Goal: Information Seeking & Learning: Learn about a topic

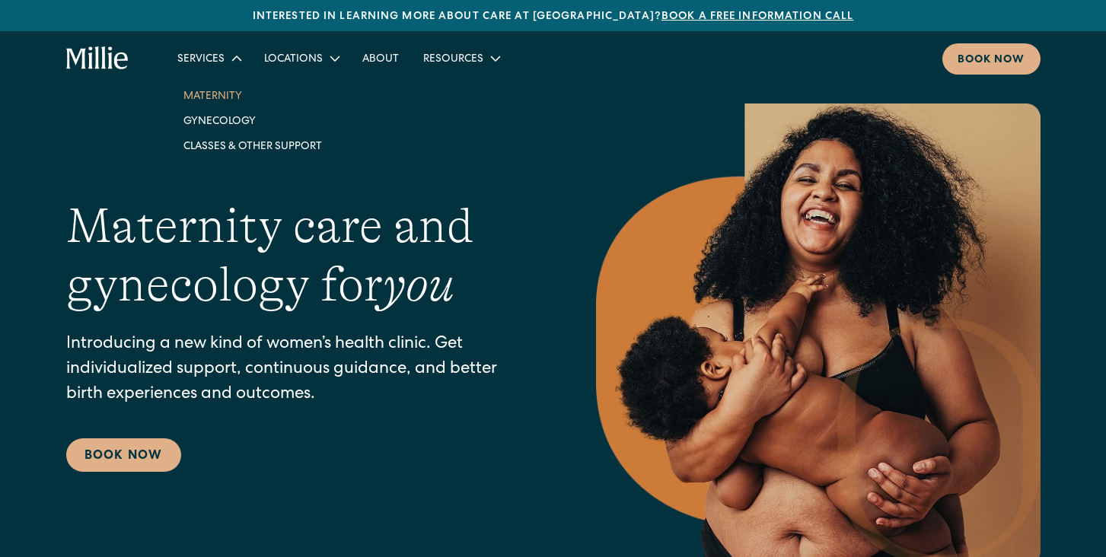
click at [212, 88] on link "Maternity" at bounding box center [252, 95] width 163 height 25
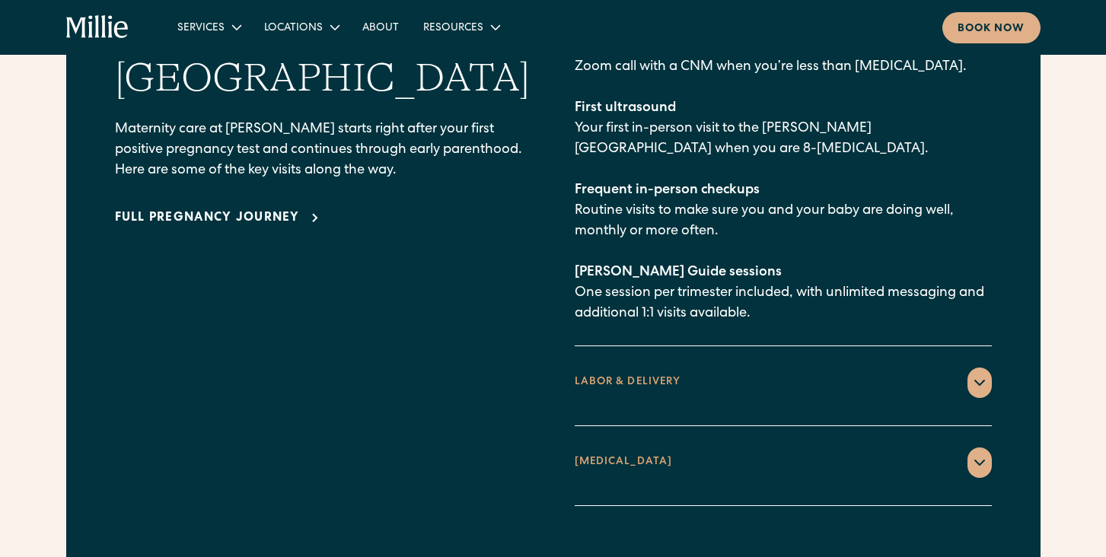
scroll to position [2359, 0]
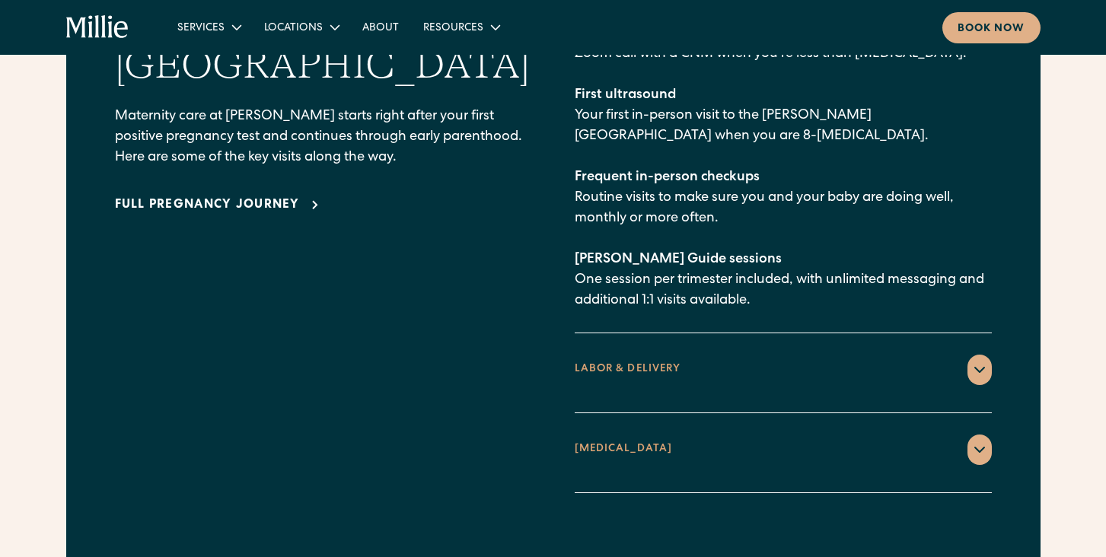
click at [976, 361] on icon at bounding box center [979, 370] width 18 height 18
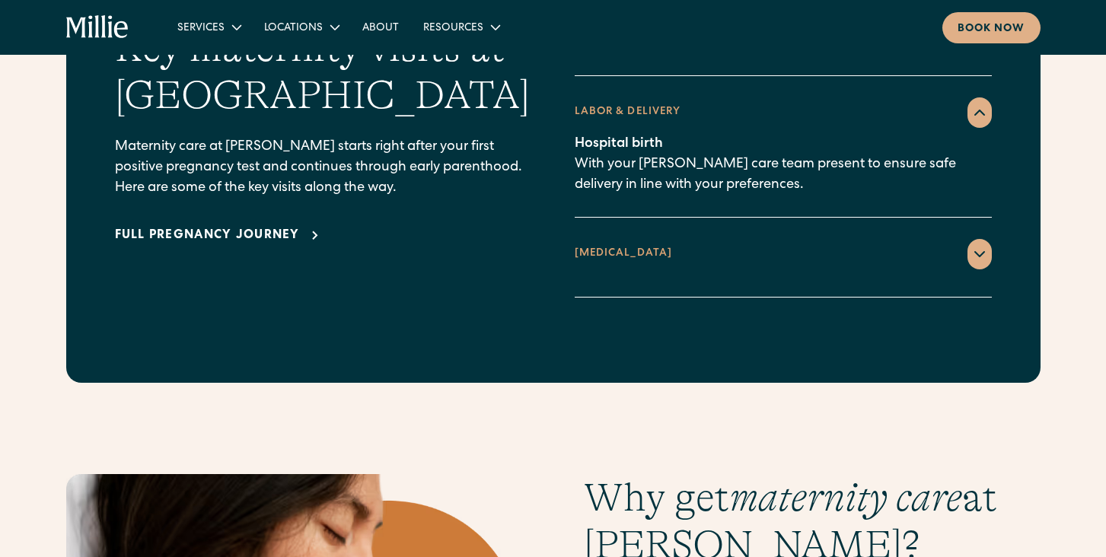
scroll to position [2283, 0]
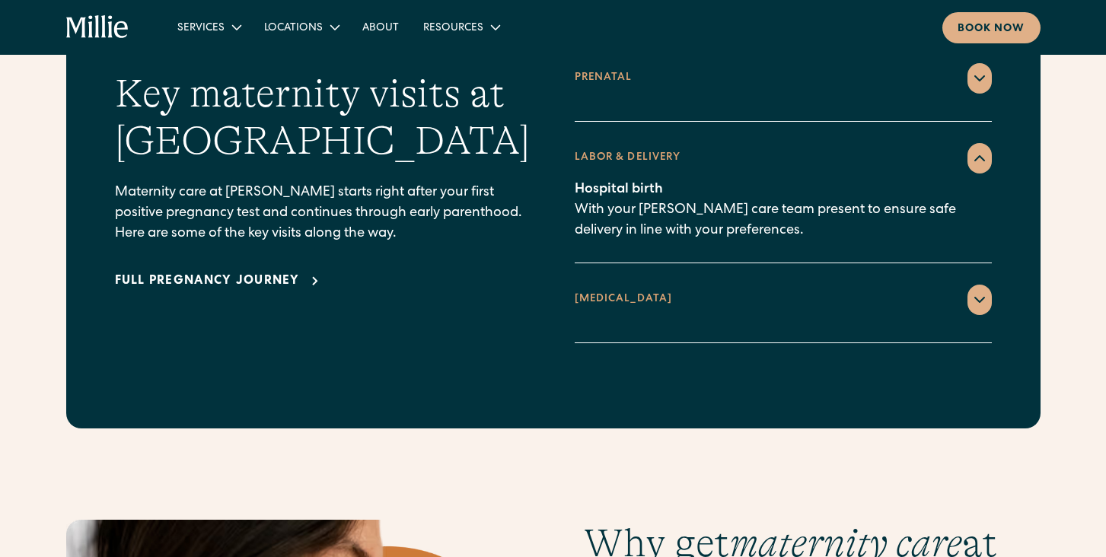
click at [979, 291] on icon at bounding box center [979, 300] width 18 height 18
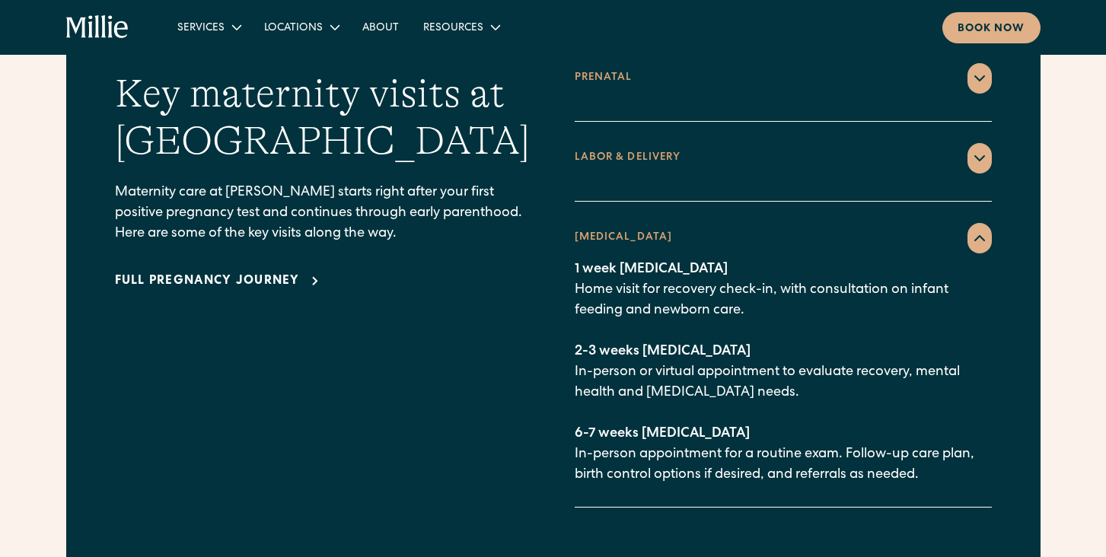
click at [259, 272] on div "Full pregnancy journey" at bounding box center [207, 281] width 185 height 18
click at [538, 264] on div "What to expect Key maternity visits at Millie Maternity care at Millie starts r…" at bounding box center [553, 275] width 876 height 466
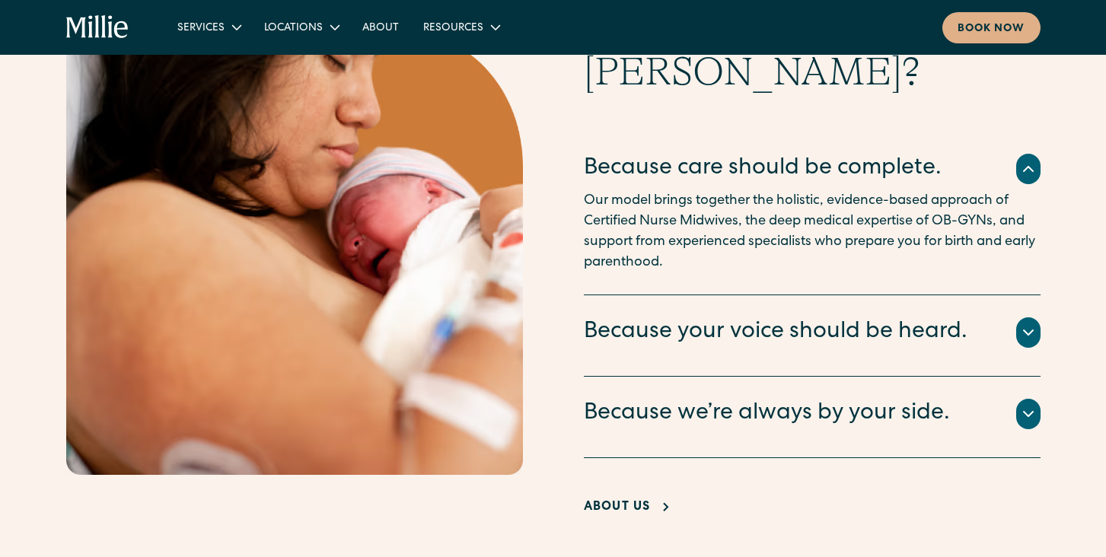
scroll to position [2967, 0]
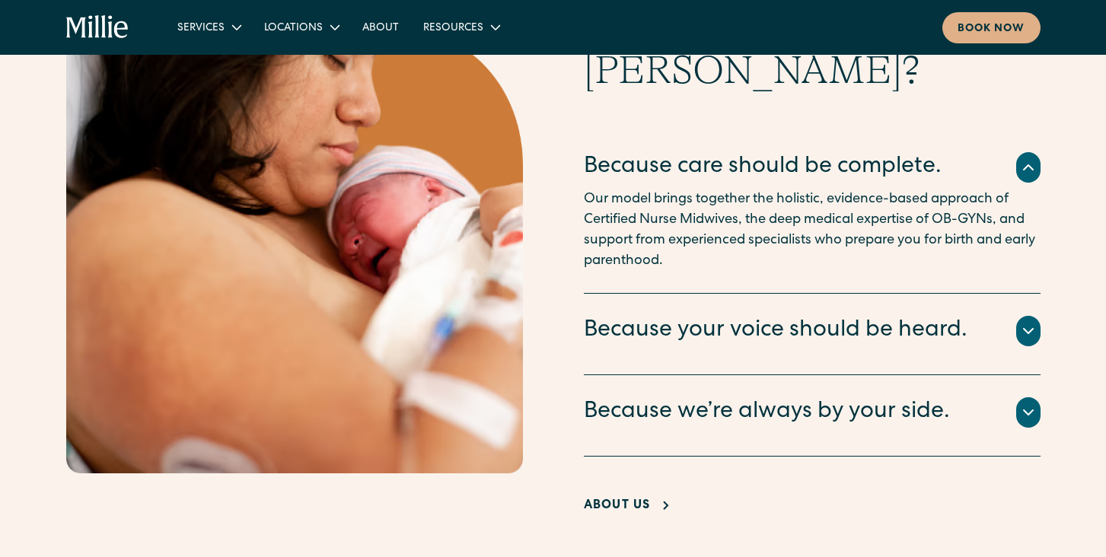
click at [1030, 158] on icon at bounding box center [1028, 167] width 18 height 18
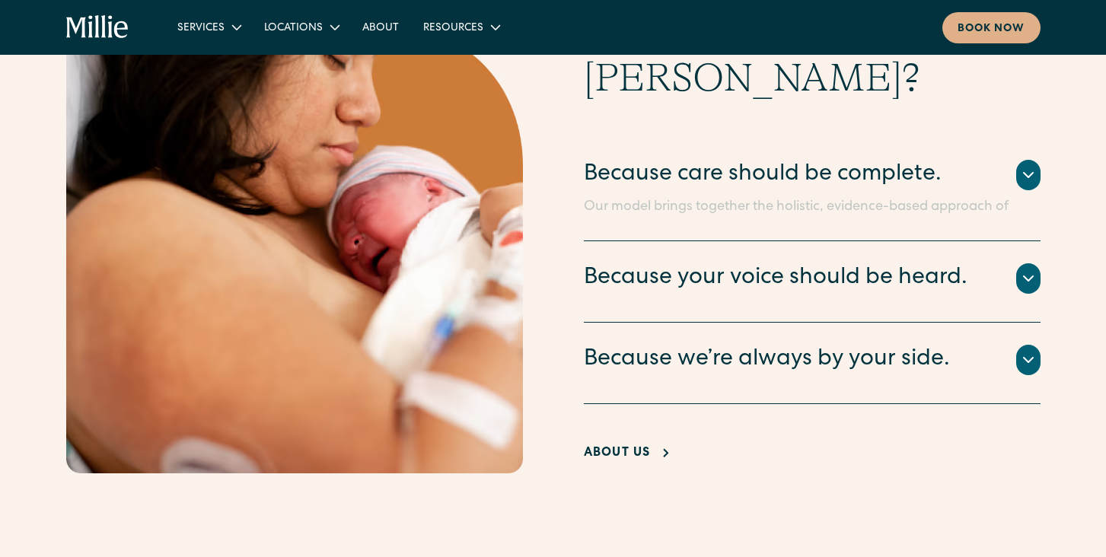
click at [1030, 160] on div at bounding box center [1028, 175] width 24 height 30
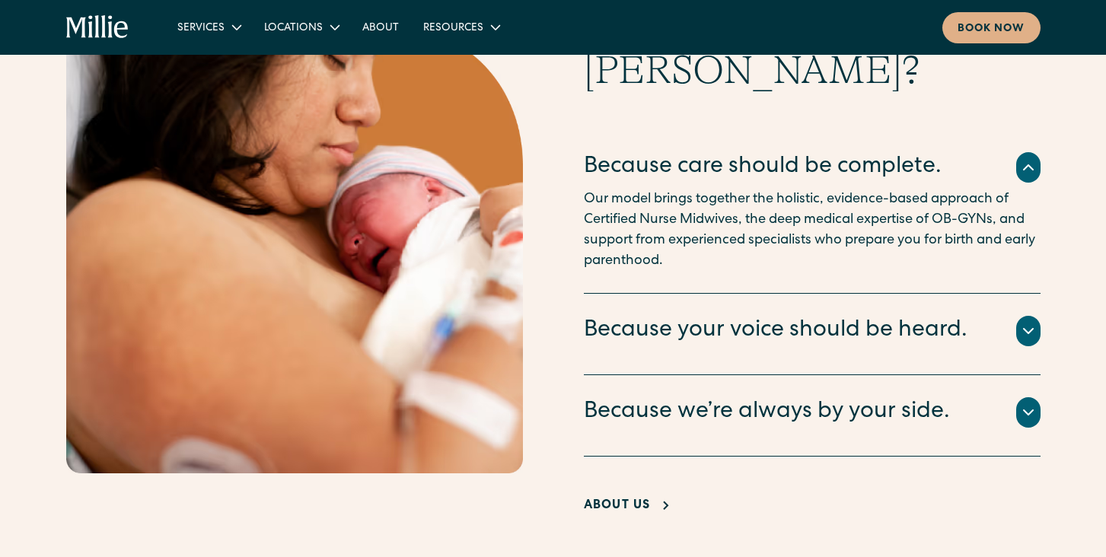
click at [1028, 322] on icon at bounding box center [1028, 331] width 18 height 18
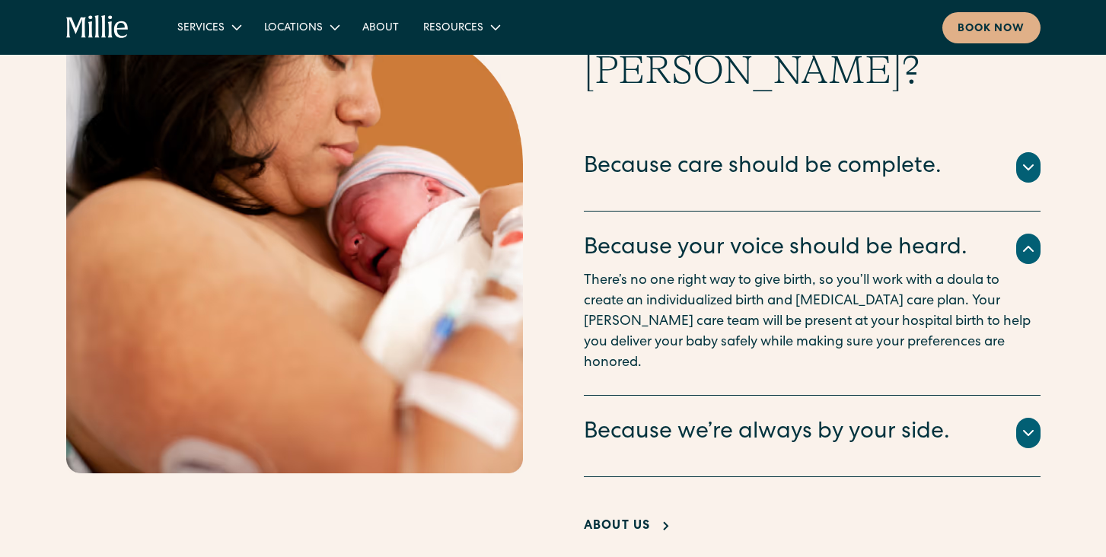
click at [1032, 424] on icon at bounding box center [1028, 433] width 18 height 18
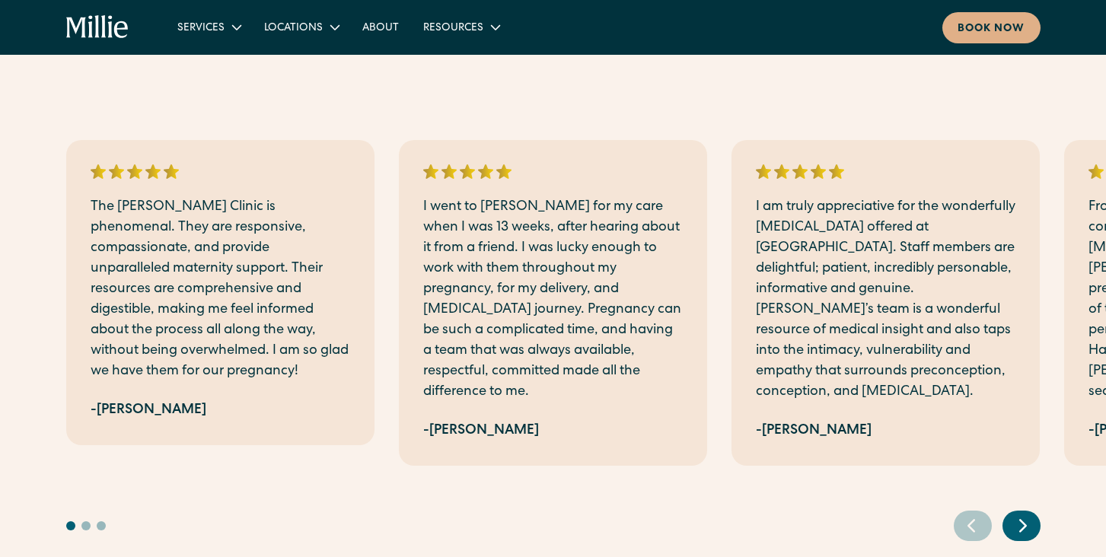
scroll to position [3500, 0]
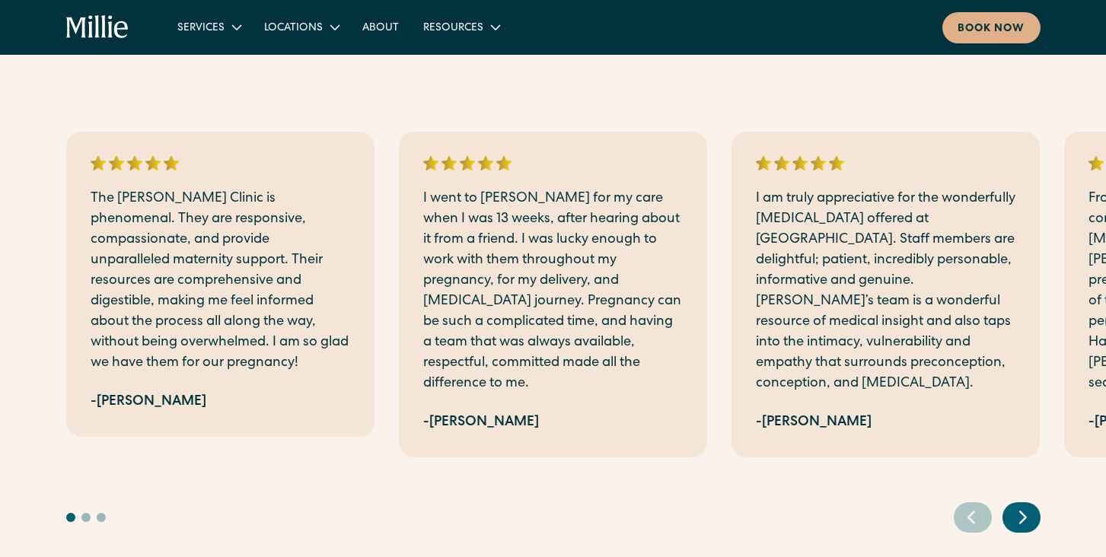
click at [1070, 25] on div "Services Maternity Gynecology Classes & Other Support Locations Berkeley South …" at bounding box center [553, 27] width 1106 height 55
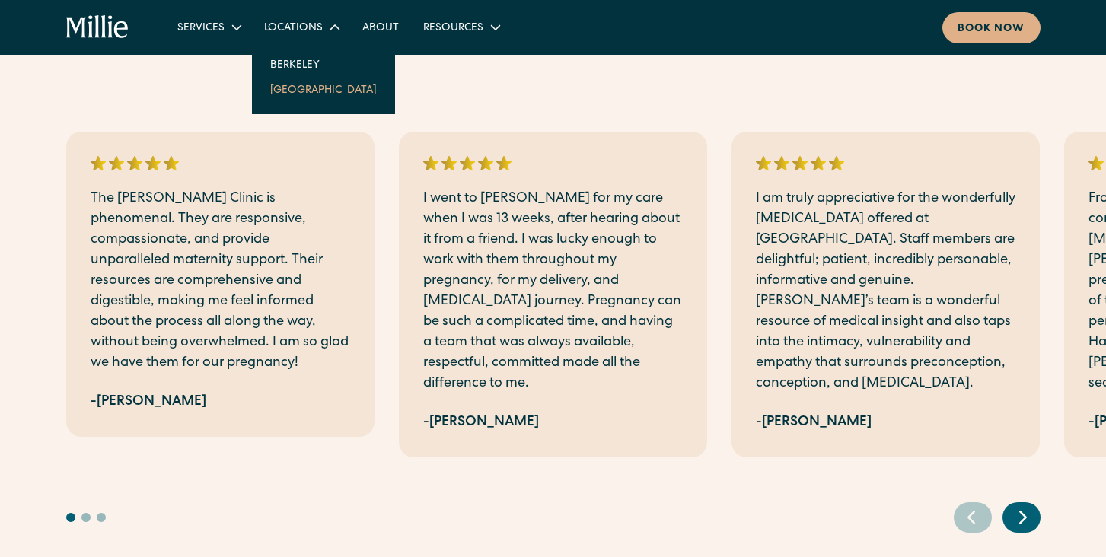
click at [293, 84] on link "[GEOGRAPHIC_DATA]" at bounding box center [323, 89] width 131 height 25
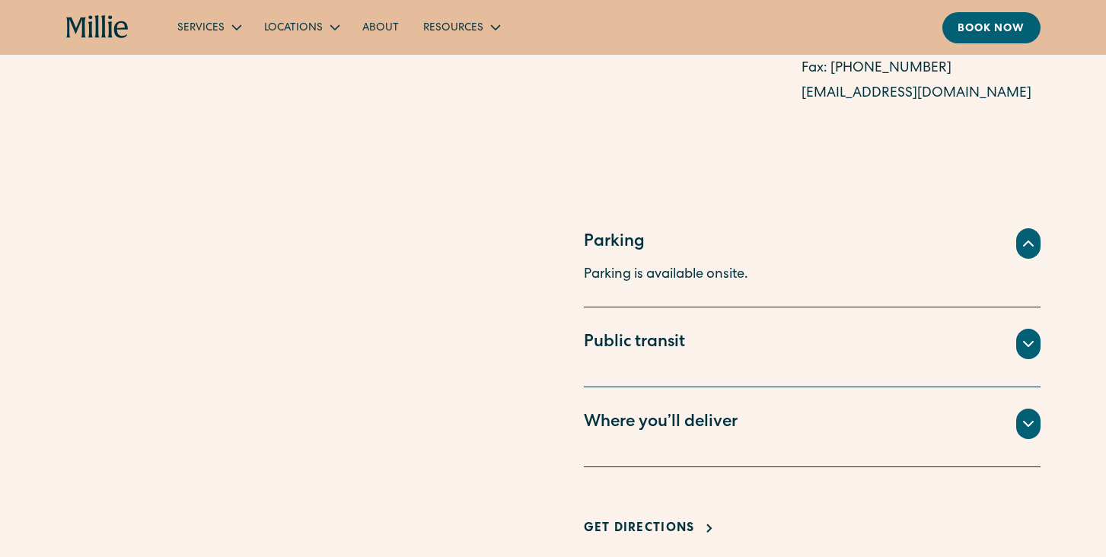
scroll to position [1065, 0]
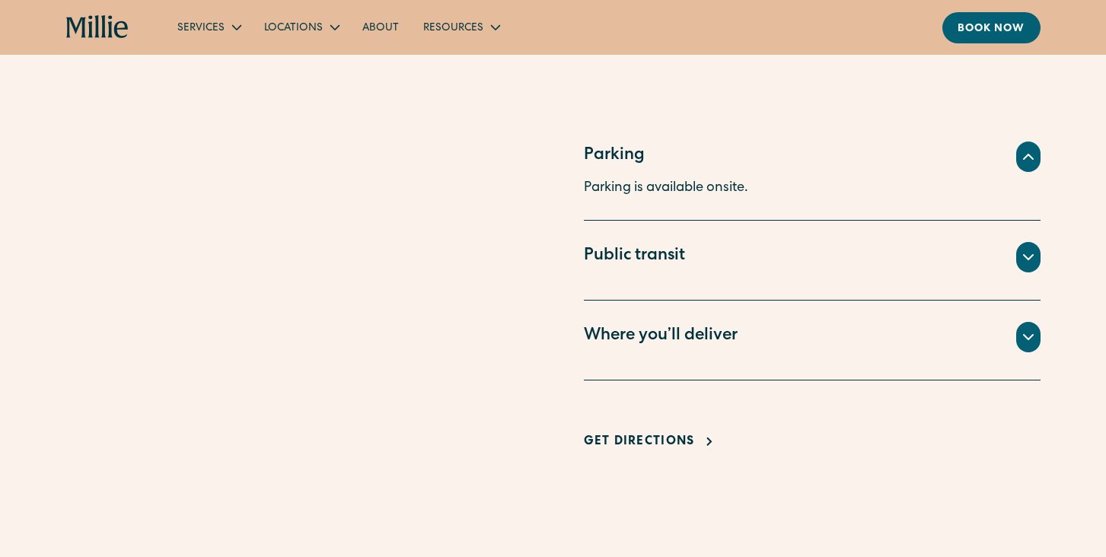
click at [1029, 328] on icon at bounding box center [1028, 337] width 18 height 18
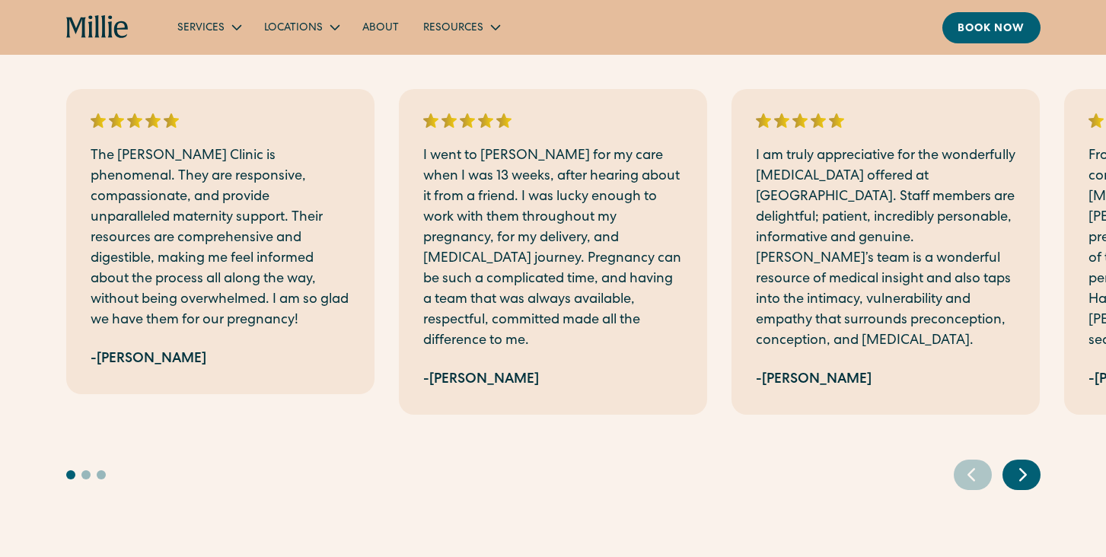
scroll to position [2967, 0]
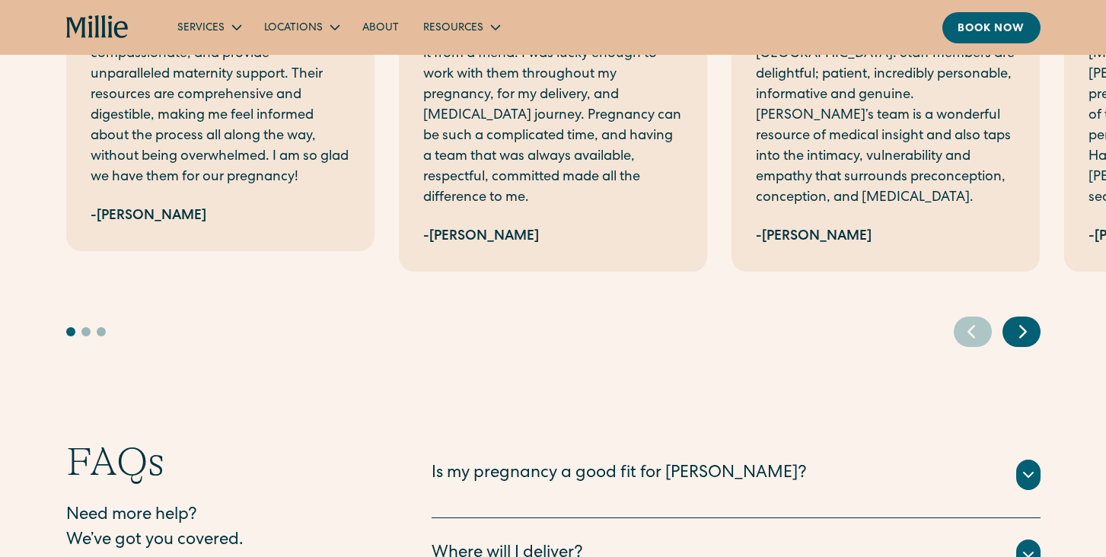
click at [1020, 320] on icon "Next slide" at bounding box center [1022, 332] width 23 height 24
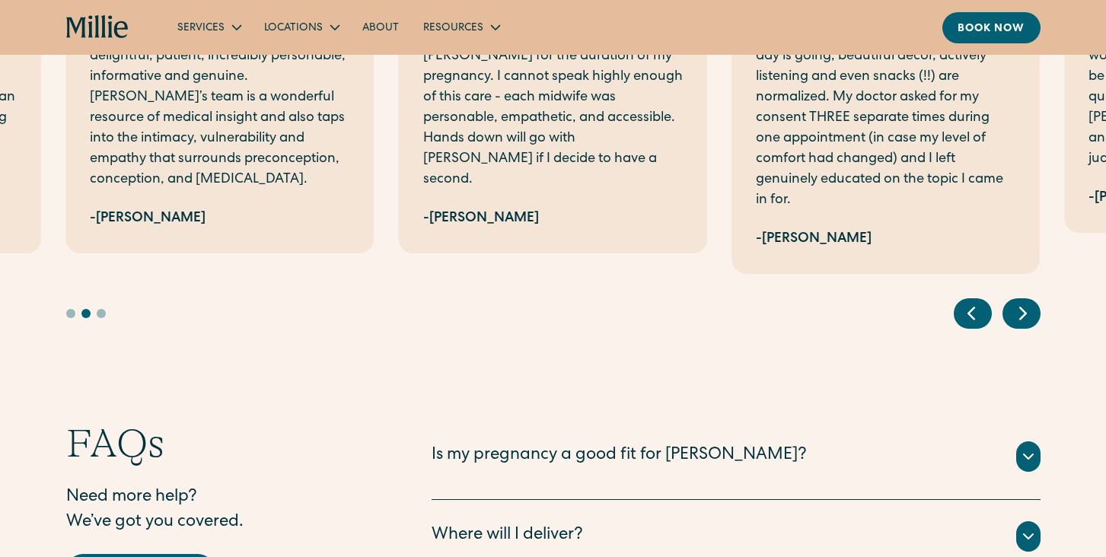
scroll to position [3119, 0]
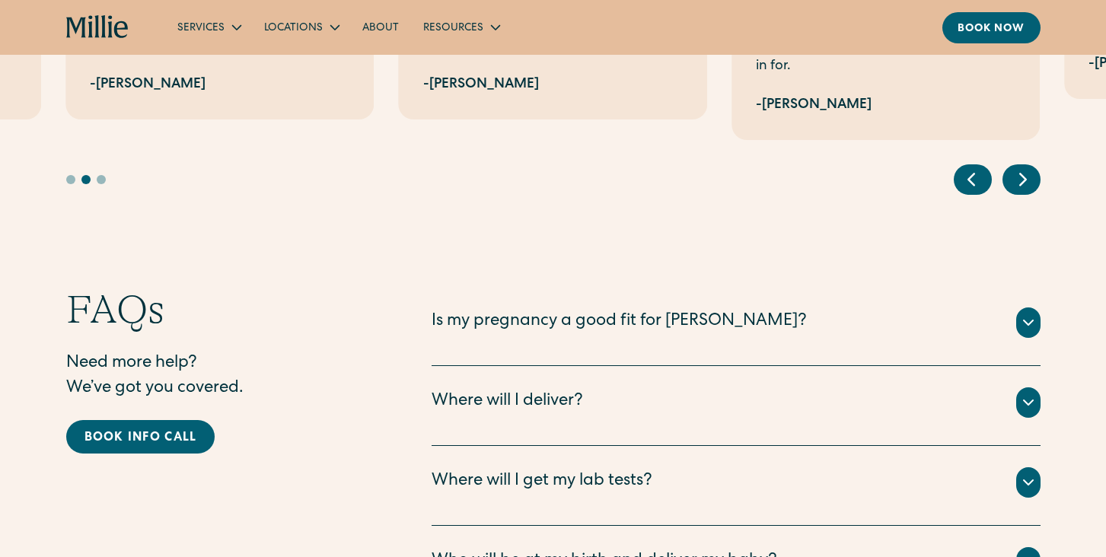
click at [1032, 313] on icon at bounding box center [1028, 322] width 18 height 18
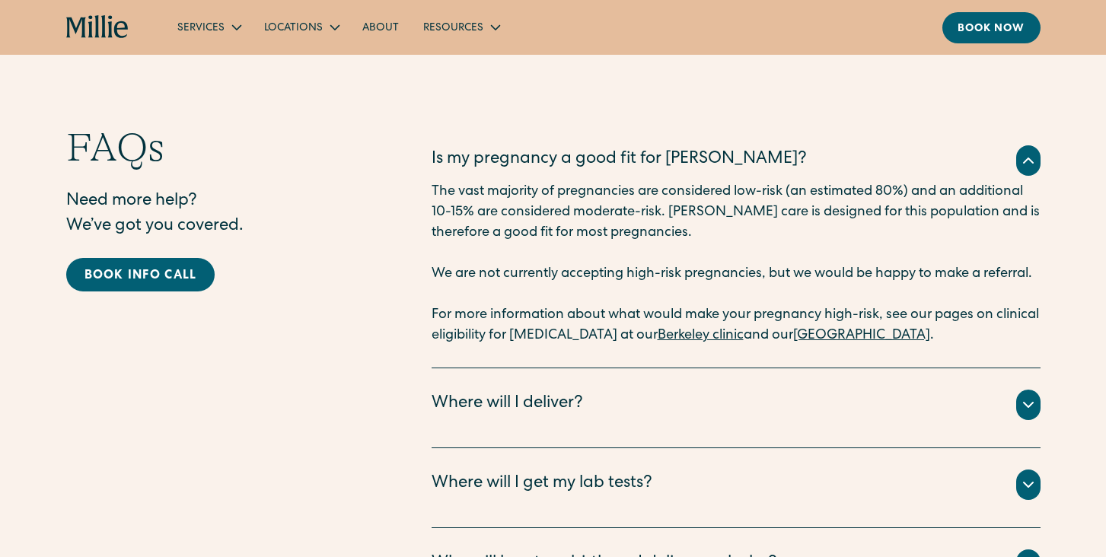
scroll to position [3348, 0]
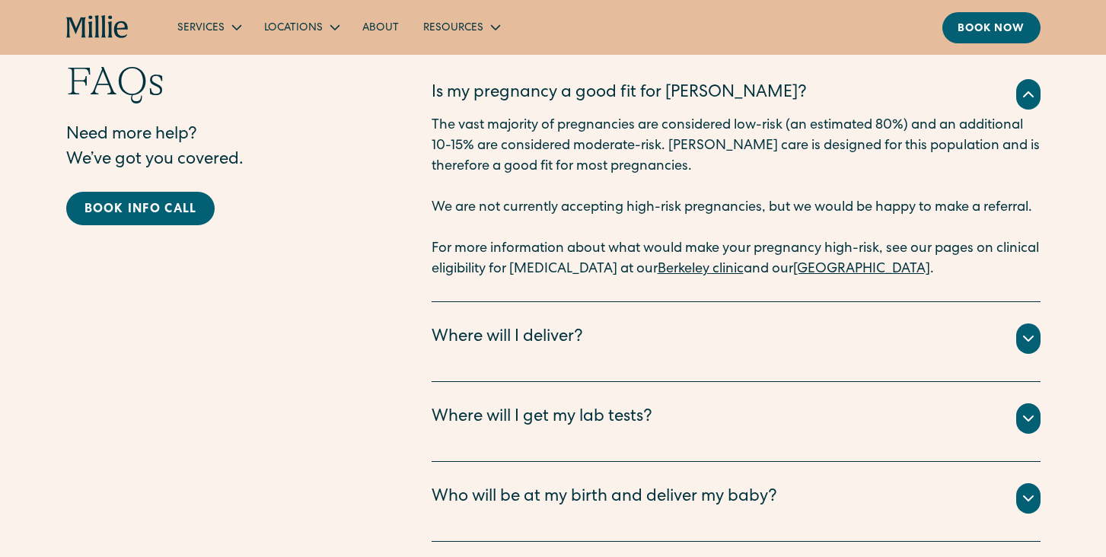
click at [1042, 338] on div "FAQs Need more help? We’ve got you covered. Book info call Is my pregnancy a go…" at bounding box center [553, 389] width 1106 height 663
click at [1028, 409] on icon at bounding box center [1028, 418] width 18 height 18
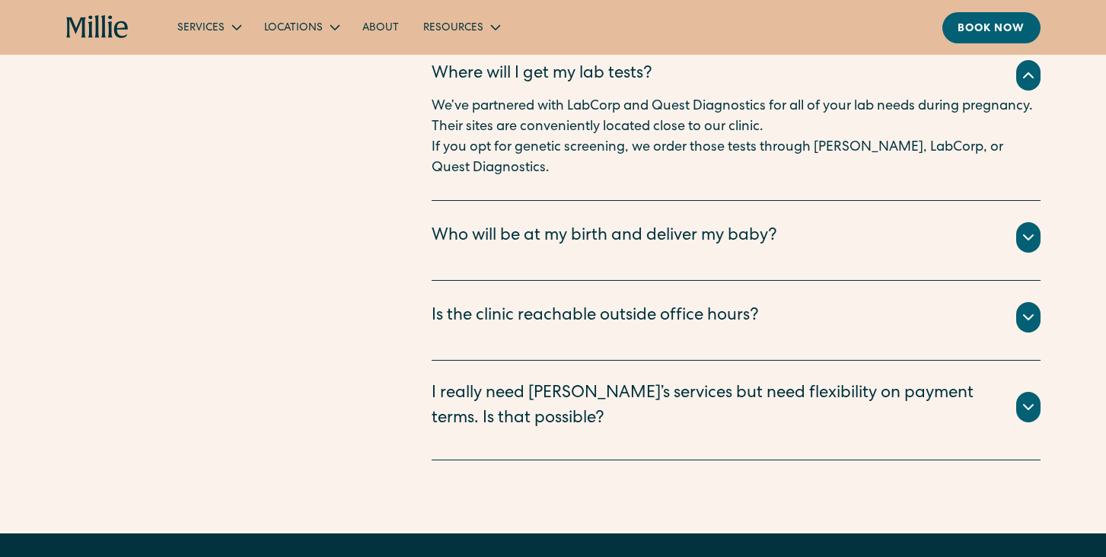
scroll to position [3728, 0]
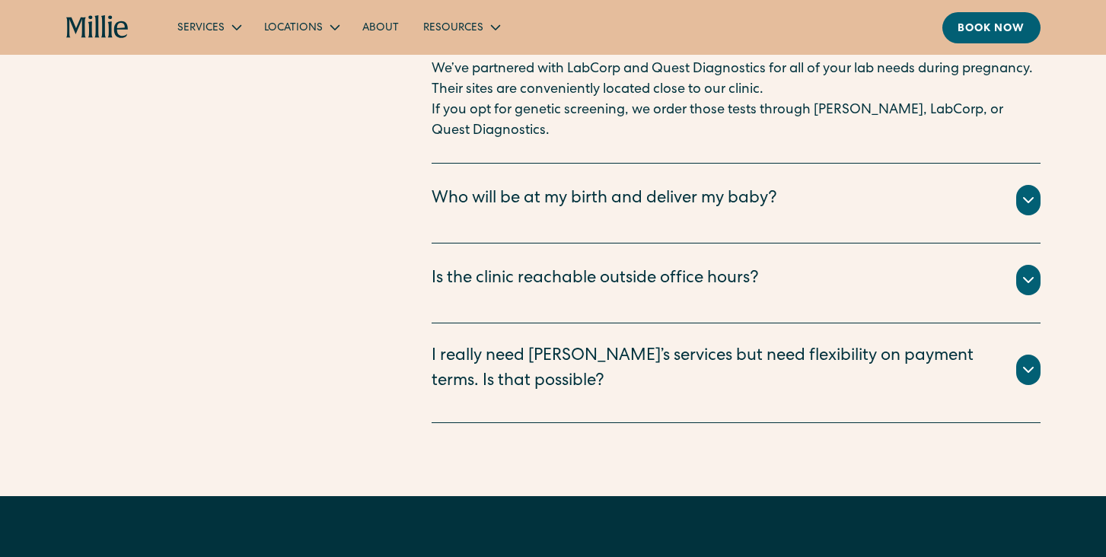
click at [1036, 191] on icon at bounding box center [1028, 200] width 18 height 18
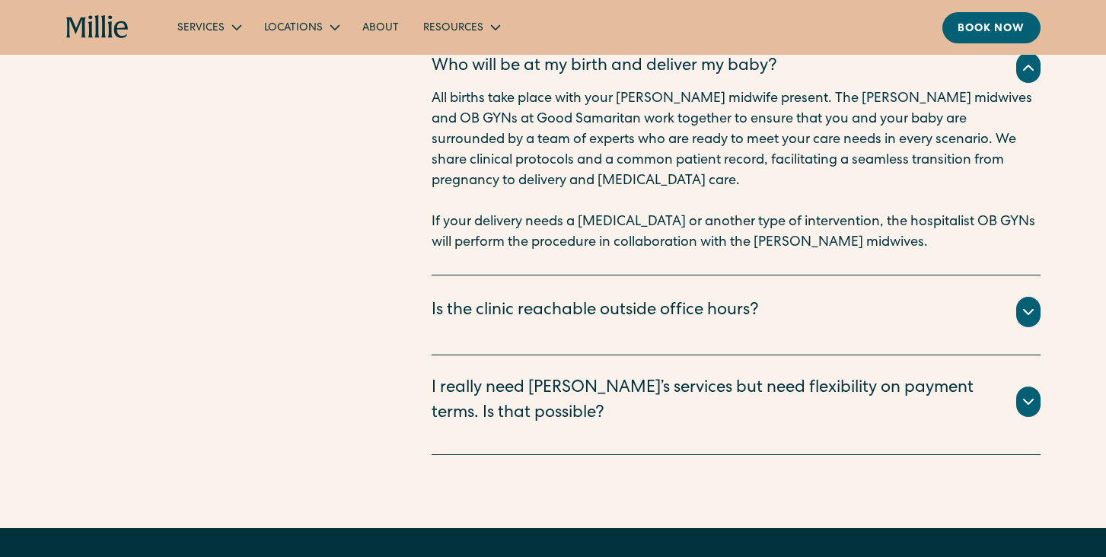
scroll to position [3880, 0]
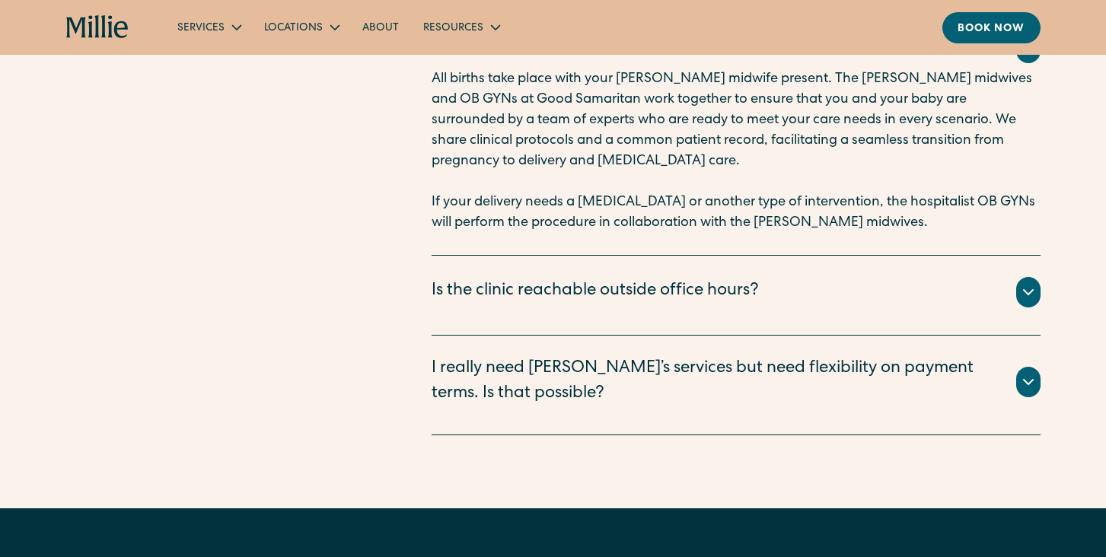
click at [1021, 373] on icon at bounding box center [1028, 382] width 18 height 18
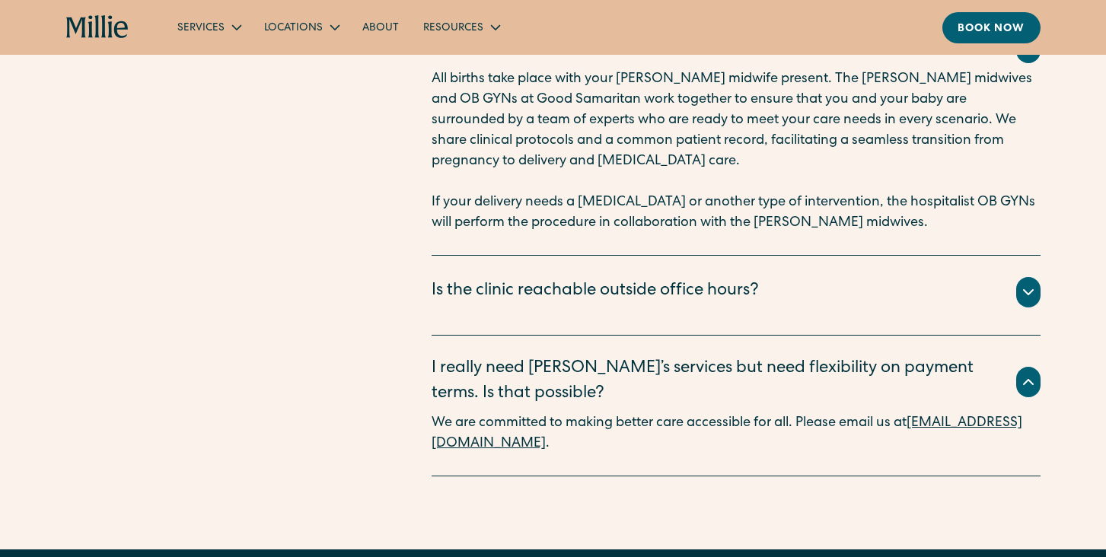
click at [1024, 283] on icon at bounding box center [1028, 292] width 18 height 18
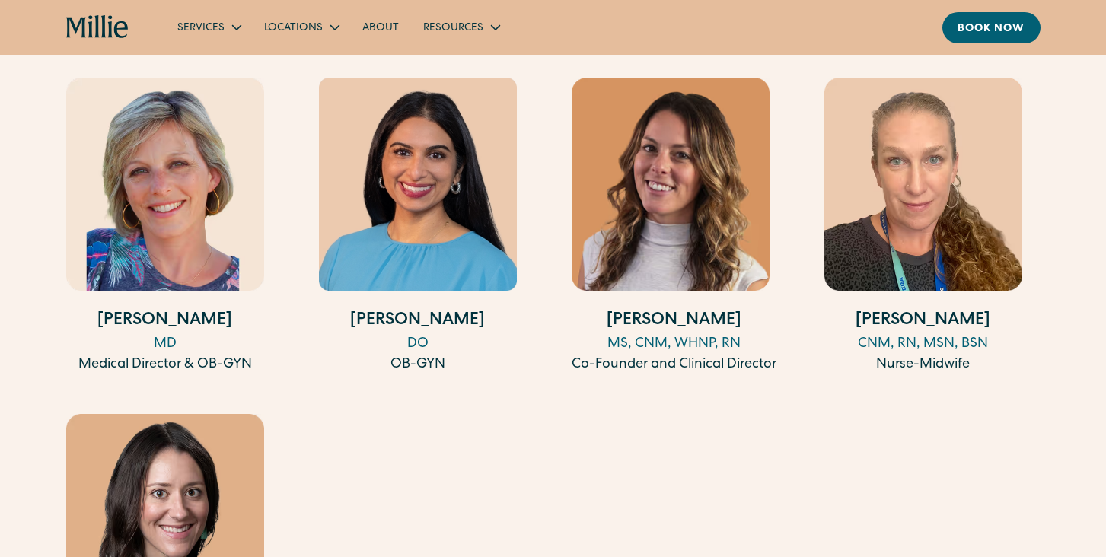
scroll to position [1503, 0]
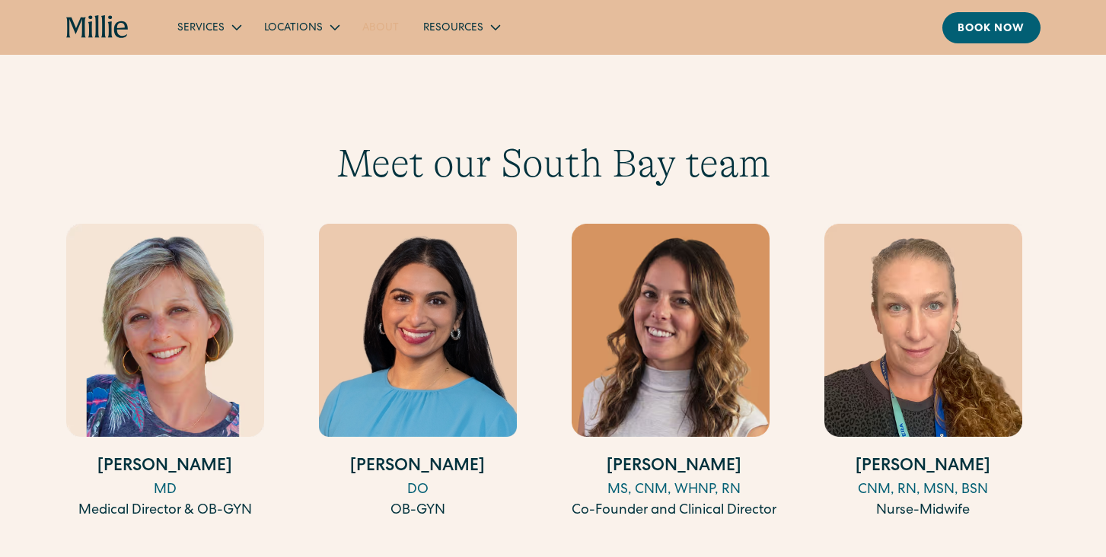
click at [388, 23] on link "About" at bounding box center [380, 26] width 61 height 25
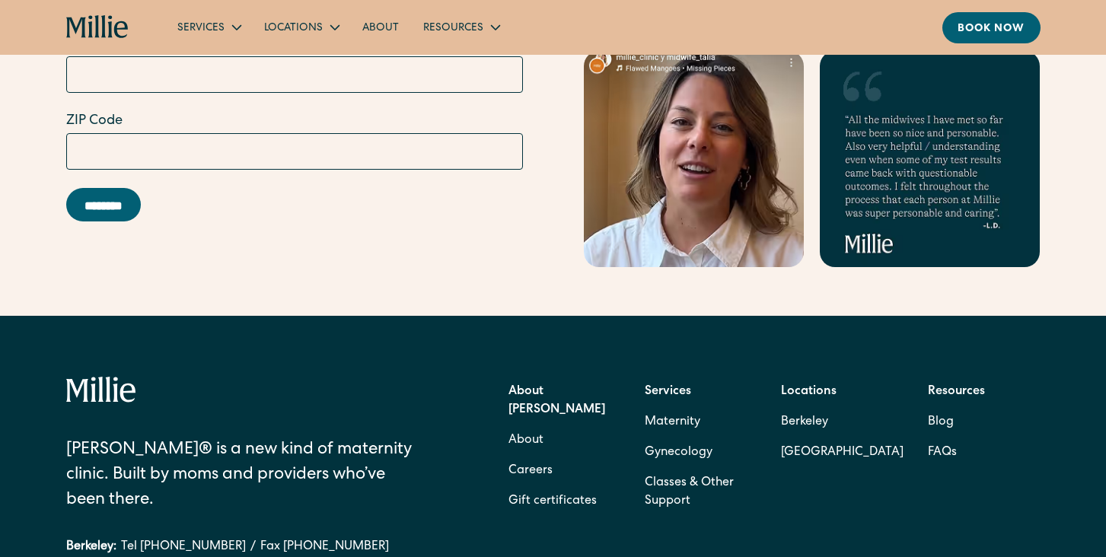
scroll to position [4869, 0]
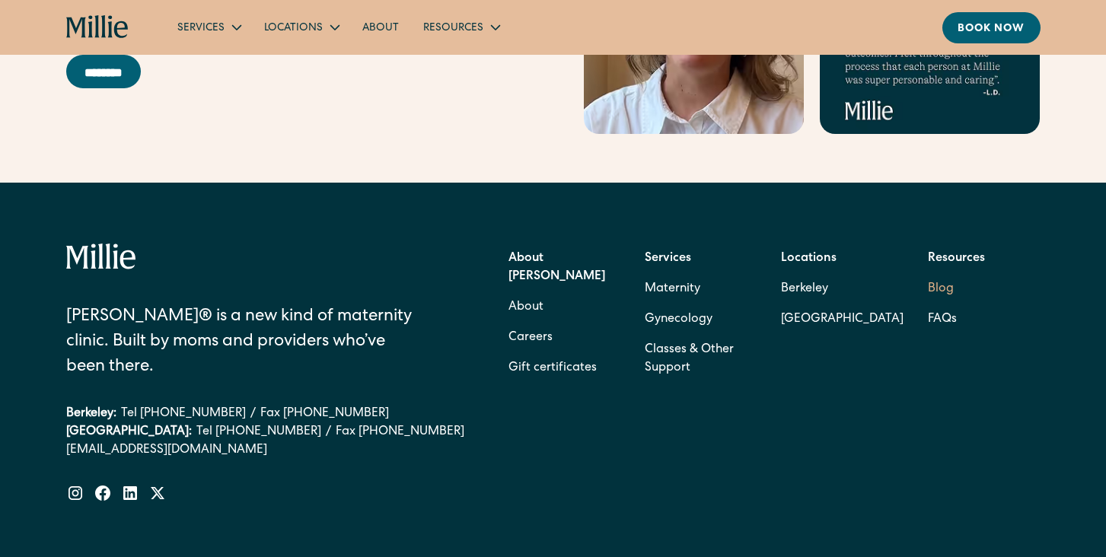
click at [942, 274] on link "Blog" at bounding box center [940, 289] width 26 height 30
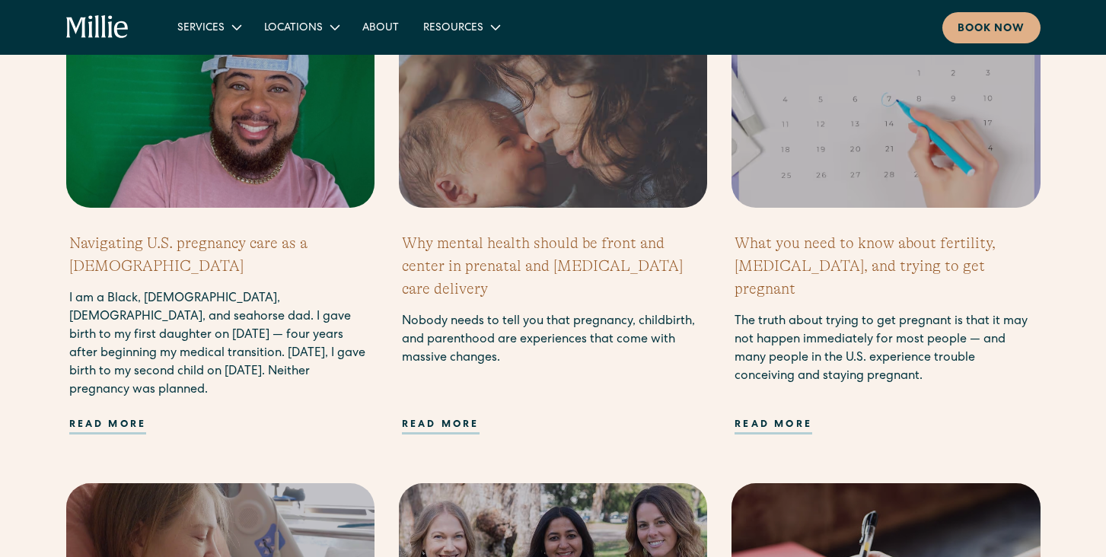
scroll to position [1065, 0]
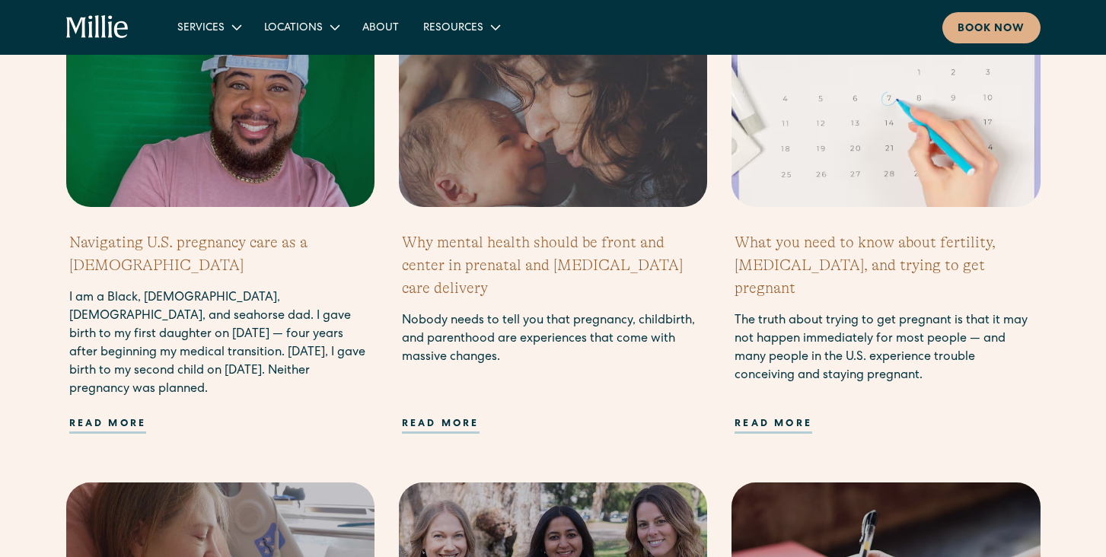
click at [923, 266] on h2 "What you need to know about fertility, [MEDICAL_DATA], and trying to get pregna…" at bounding box center [885, 265] width 302 height 68
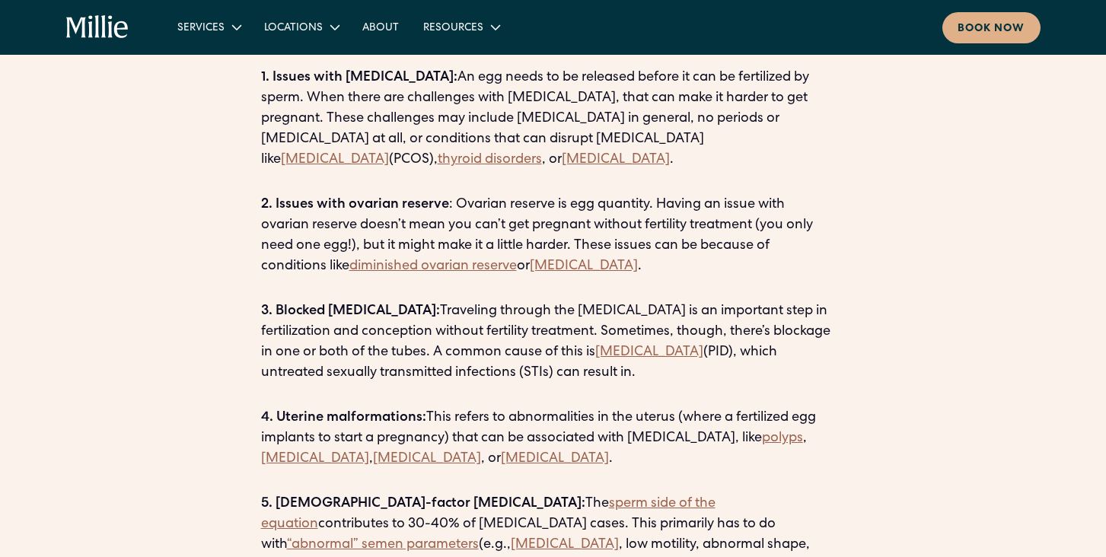
scroll to position [2130, 0]
